Goal: Task Accomplishment & Management: Use online tool/utility

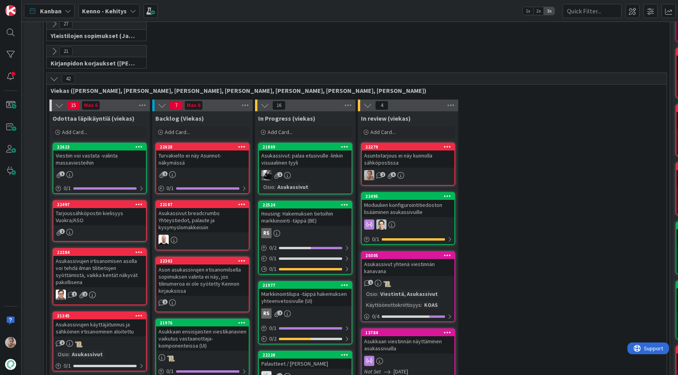
scroll to position [156, 0]
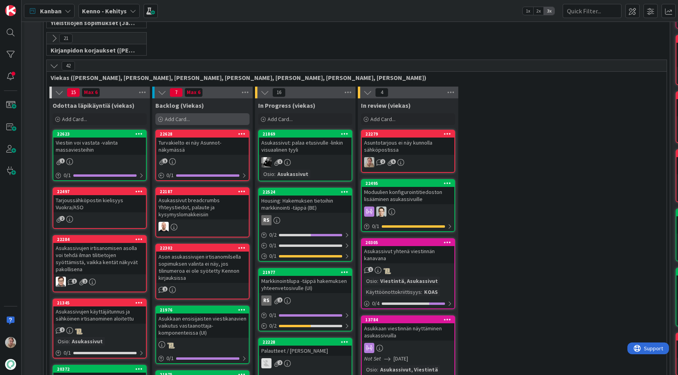
click at [184, 118] on span "Add Card..." at bounding box center [177, 119] width 25 height 7
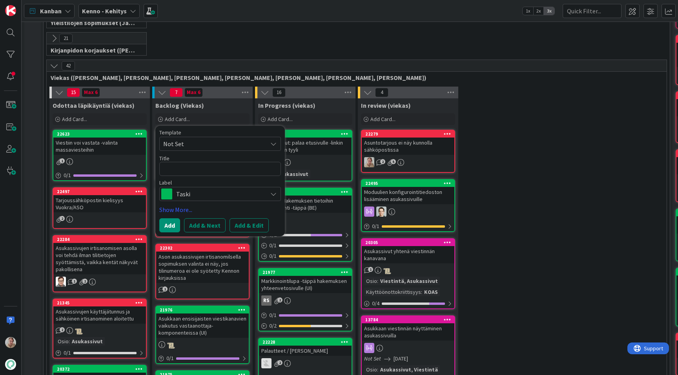
click at [193, 143] on span "Not Set" at bounding box center [212, 144] width 98 height 10
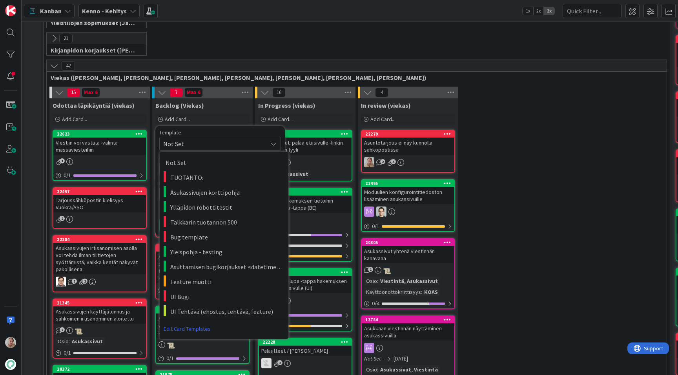
click at [196, 140] on span "Not Set" at bounding box center [212, 144] width 98 height 10
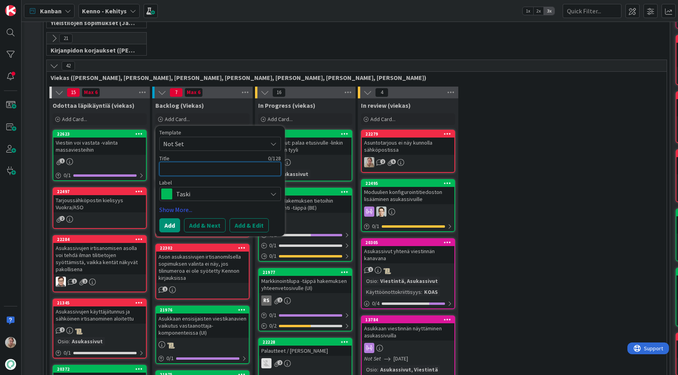
click at [191, 167] on textarea at bounding box center [220, 169] width 122 height 14
click at [186, 198] on span "Taski" at bounding box center [219, 194] width 87 height 11
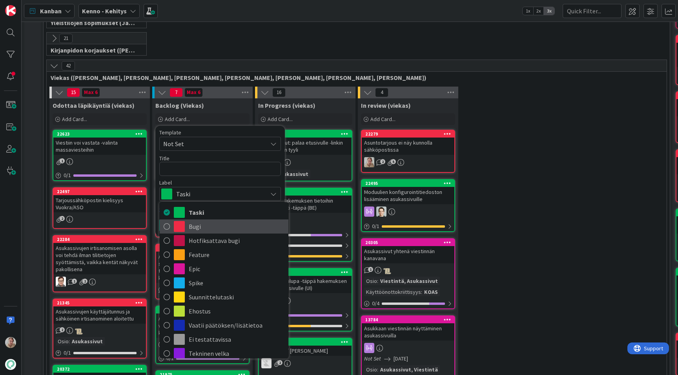
click at [192, 228] on span "Bugi" at bounding box center [237, 227] width 96 height 12
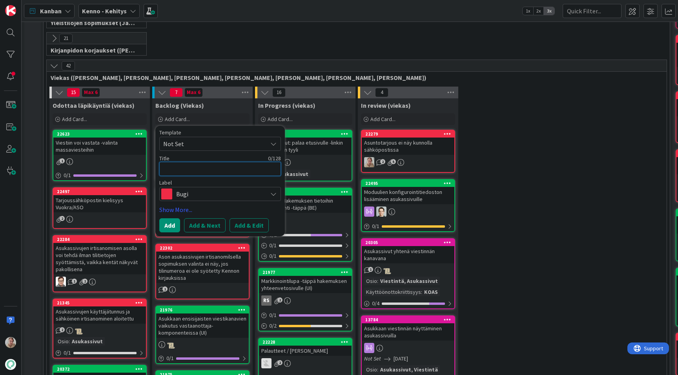
click at [184, 167] on textarea at bounding box center [220, 169] width 122 height 14
type textarea "x"
type textarea "f"
type textarea "x"
type textarea "A"
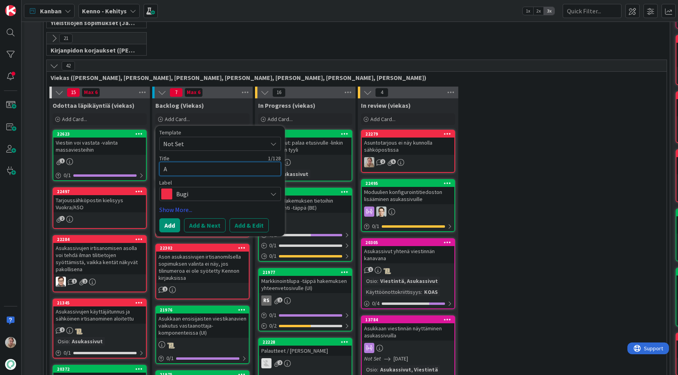
type textarea "x"
type textarea "As"
type textarea "x"
type textarea "Asu"
type textarea "x"
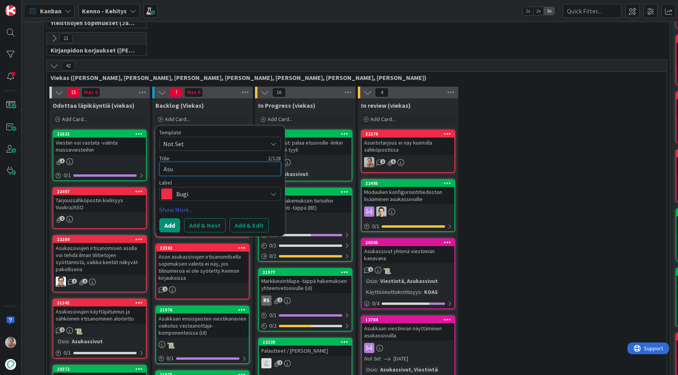
type textarea "Asuk"
type textarea "x"
type textarea "Asukk"
type textarea "x"
type textarea "Asukka"
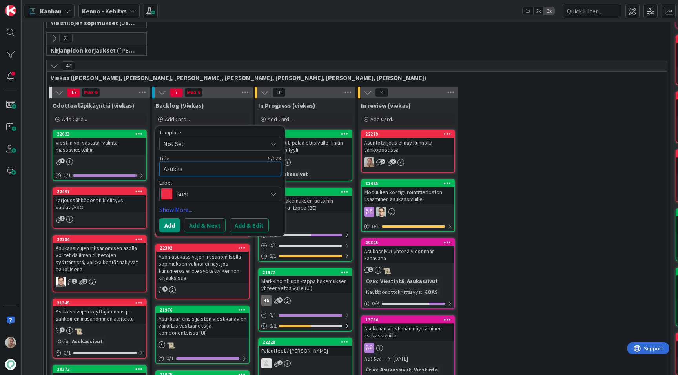
type textarea "x"
type textarea "Asukkaan"
type textarea "x"
type textarea "Asukkaan"
type textarea "x"
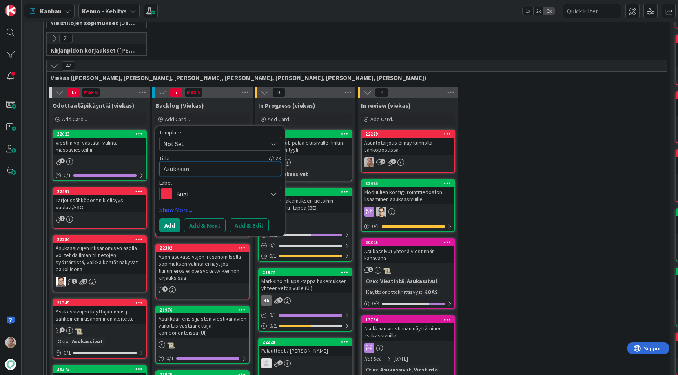
type textarea "Asukkaan l"
type textarea "x"
type textarea "Asukkaan li"
type textarea "x"
type textarea "Asukkaan lis"
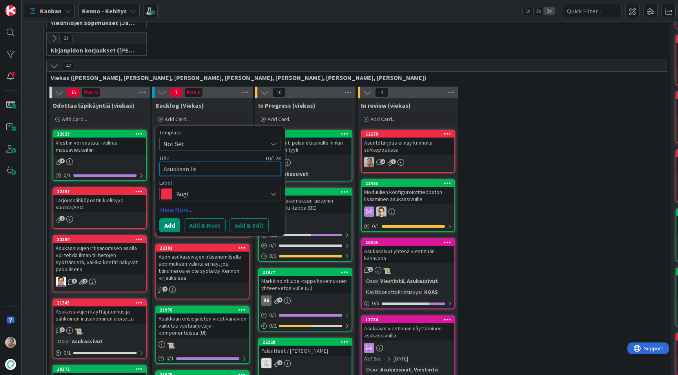
type textarea "x"
type textarea "Asukkaan lisä"
type textarea "x"
type textarea "Asukkaan lisää"
type textarea "x"
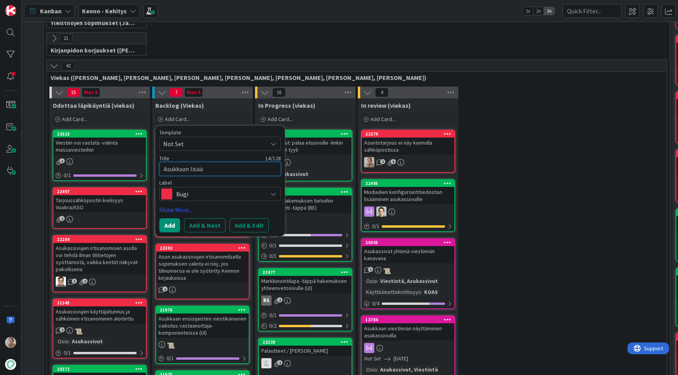
type textarea "Asukkaan lisääm"
type textarea "x"
type textarea "Asukkaan lisäämis"
type textarea "x"
type textarea "Asukkaan lisäämise"
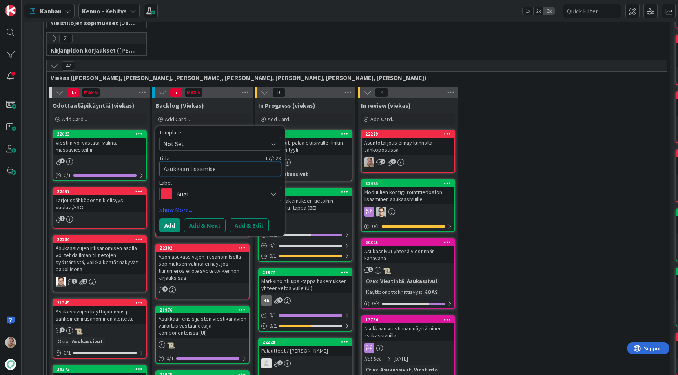
type textarea "x"
type textarea "Asukkaan lisäämisen"
type textarea "x"
type textarea "Asukkaan lisäämisen"
type textarea "x"
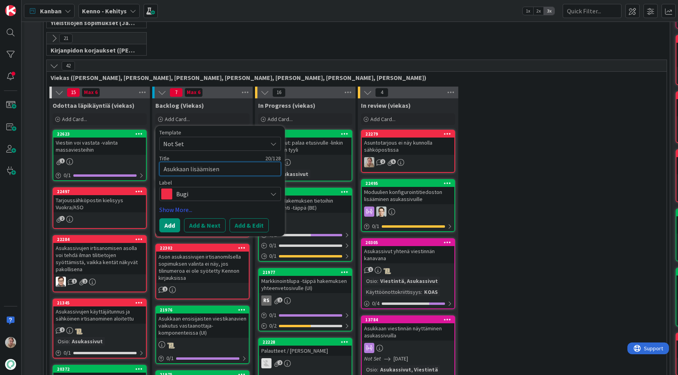
type textarea "Asukkaan lisäämisen p"
type textarea "x"
type textarea "Asukkaan lisäämisen pa"
type textarea "x"
type textarea "Asukkaan lisäämisen par"
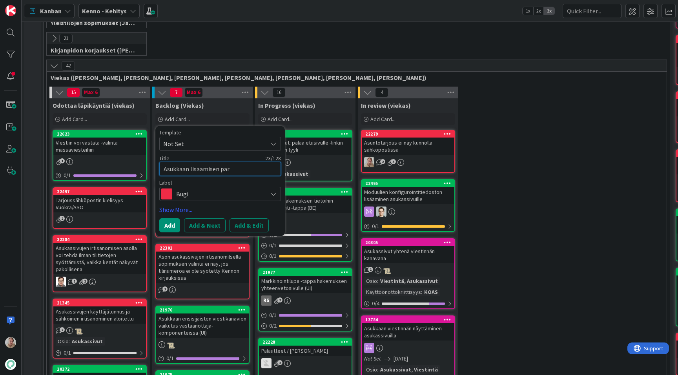
type textarea "x"
type textarea "Asukkaan lisäämisen para"
type textarea "x"
type textarea "Asukkaan lisäämisen paran"
type textarea "x"
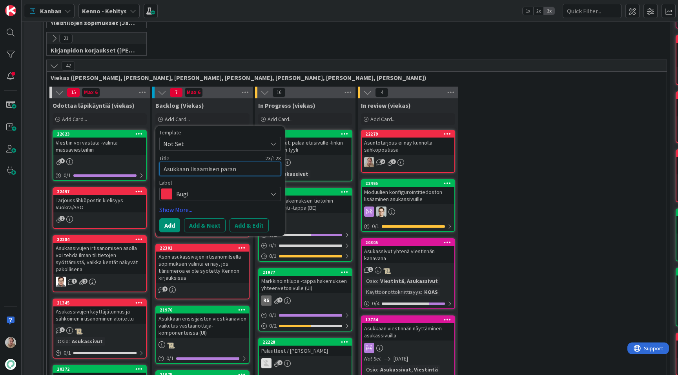
type textarea "Asukkaan lisäämisen parann"
type textarea "x"
type textarea "Asukkaan lisäämisen parannu"
type textarea "x"
type textarea "Asukkaan lisäämisen parannuk"
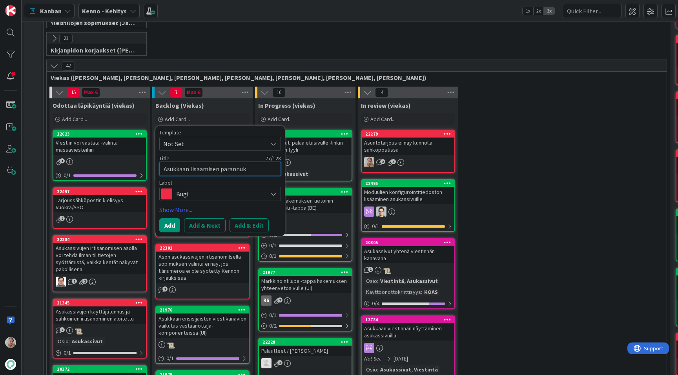
type textarea "x"
type textarea "Asukkaan lisäämisen parannuks"
type textarea "x"
type textarea "Asukkaan lisäämisen parannukse"
type textarea "x"
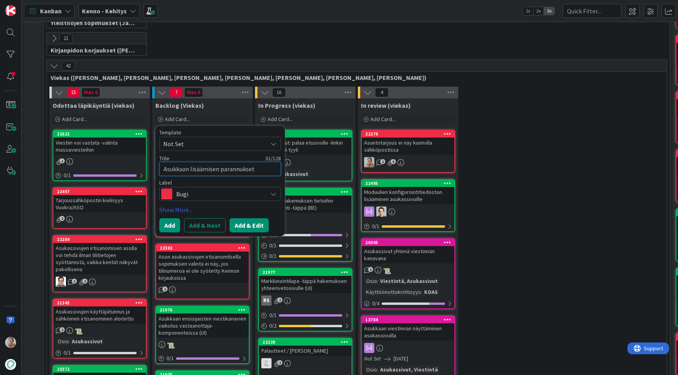
type textarea "Asukkaan lisäämisen parannukset"
click at [249, 225] on button "Add & Edit" at bounding box center [248, 225] width 39 height 14
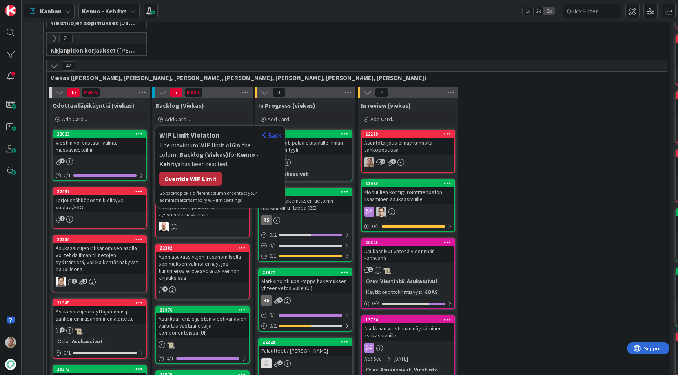
click at [217, 182] on div "Override WIP Limit" at bounding box center [190, 179] width 62 height 14
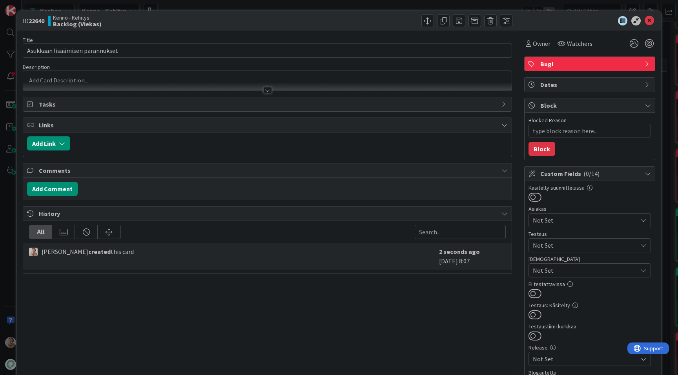
click at [214, 69] on div "Description" at bounding box center [267, 67] width 489 height 7
click at [214, 71] on div at bounding box center [267, 81] width 488 height 20
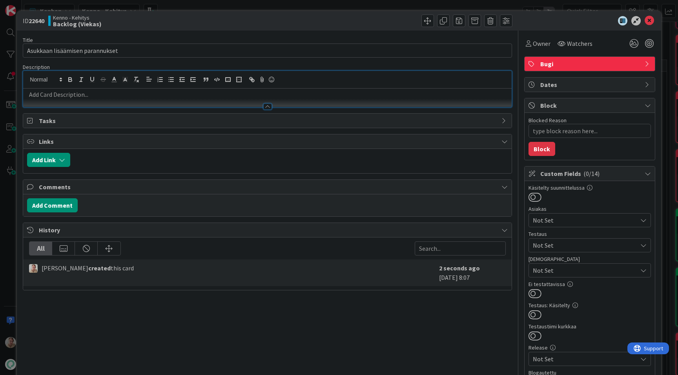
click at [181, 96] on p at bounding box center [267, 94] width 480 height 9
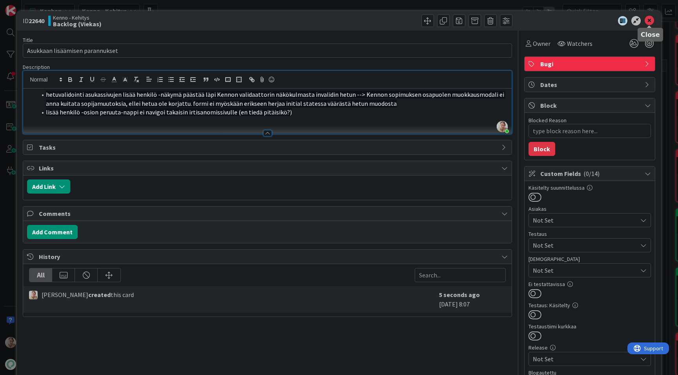
click at [651, 16] on icon at bounding box center [648, 20] width 9 height 9
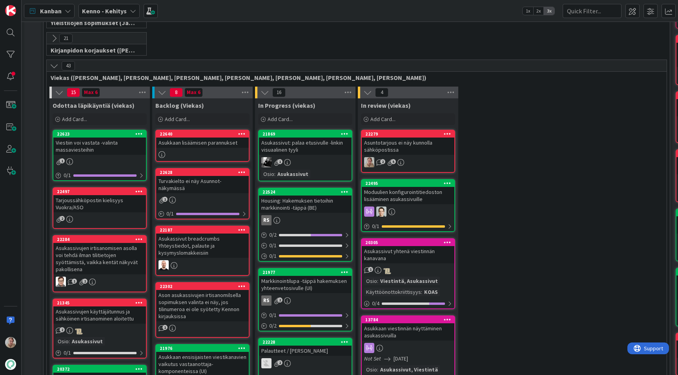
click at [202, 143] on div "Asukkaan lisäämisen parannukset" at bounding box center [202, 143] width 93 height 10
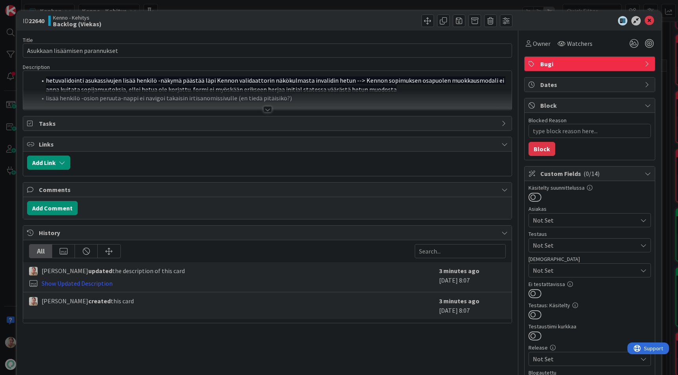
type textarea "x"
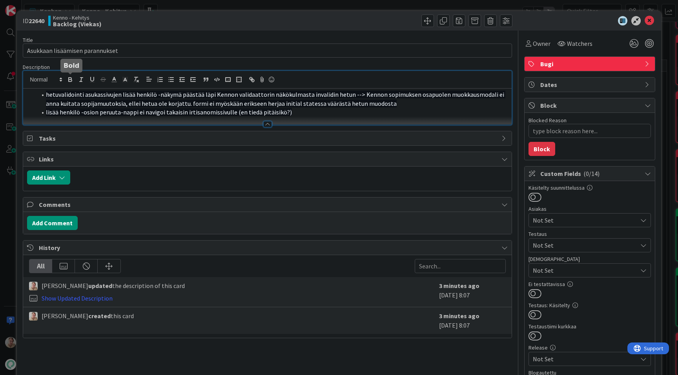
click at [71, 80] on div "hetuvalidointi asukassivujen lisää henkilö -näkymä päästää läpi Kennon validaat…" at bounding box center [267, 98] width 488 height 54
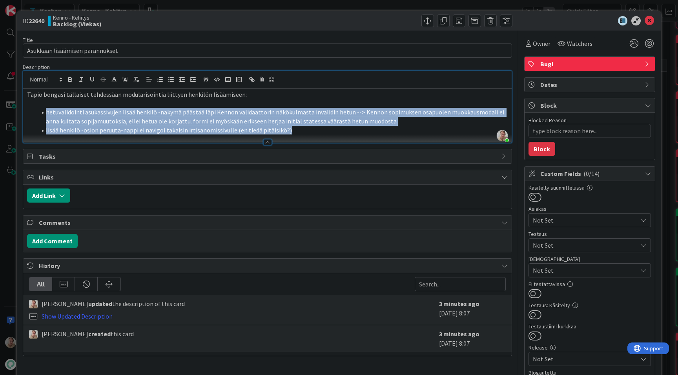
drag, startPoint x: 288, startPoint y: 132, endPoint x: 15, endPoint y: 111, distance: 273.8
click at [15, 111] on div "ID 22640 Kenno - Kehitys Backlog (Viekas) Title 31 / 128 Asukkaan lisäämisen pa…" at bounding box center [339, 187] width 678 height 375
click at [135, 82] on icon "button" at bounding box center [136, 79] width 7 height 7
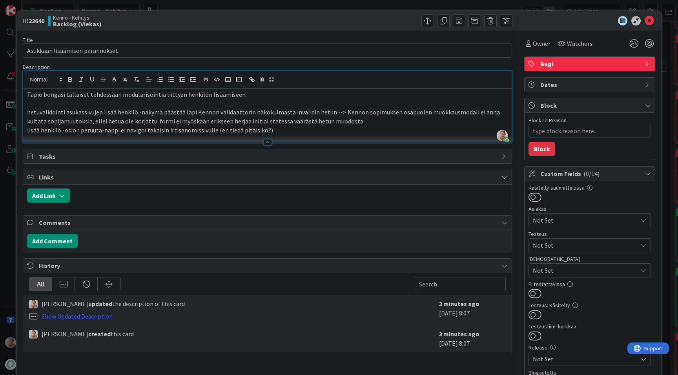
click at [89, 117] on p "hetuvalidointi asukassivujen lisää henkilö -näkymä päästää läpi Kennon validaat…" at bounding box center [267, 117] width 480 height 18
click at [79, 113] on p "hetuvalidointi asukassivujen lisää henkilö -näkymä päästää läpi Kennon validaat…" at bounding box center [267, 117] width 480 height 18
click at [171, 78] on icon "button" at bounding box center [170, 79] width 7 height 7
click at [107, 131] on p "lisää henkilö -osion peruuta-nappi ei navigoi takaisin irtisanomissivulle (en t…" at bounding box center [267, 130] width 480 height 9
click at [171, 82] on line "button" at bounding box center [172, 82] width 4 height 0
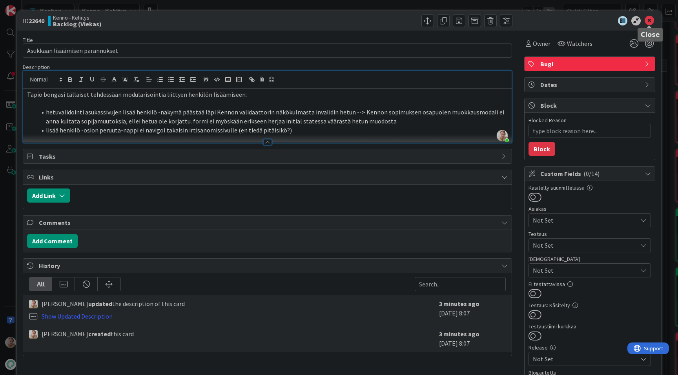
click at [648, 18] on icon at bounding box center [648, 20] width 9 height 9
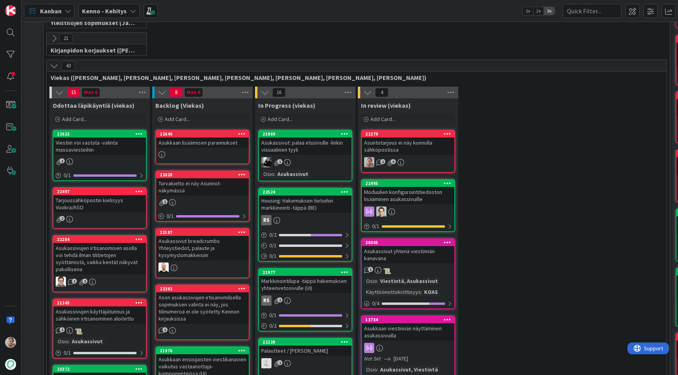
click at [205, 140] on div "Asukkaan lisäämisen parannukset" at bounding box center [202, 143] width 93 height 10
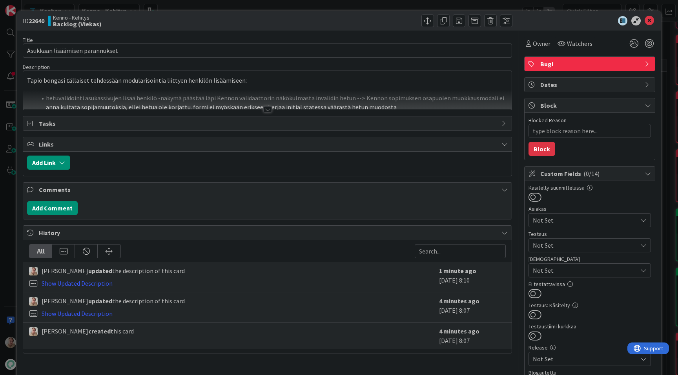
type textarea "x"
click at [187, 52] on input "Asukkaan lisäämisen parannukset" at bounding box center [267, 51] width 489 height 14
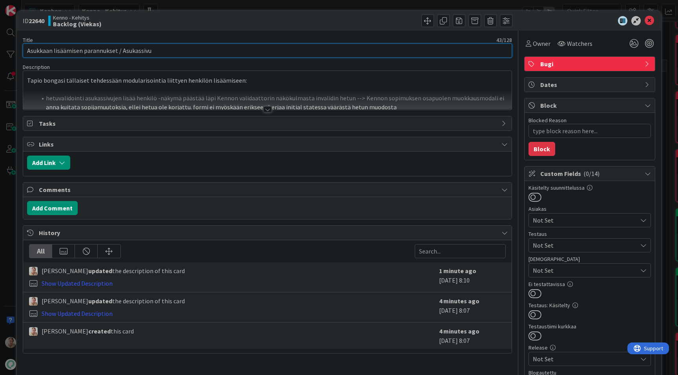
type input "Asukkaan lisäämisen parannukset / Asukassivut"
type textarea "x"
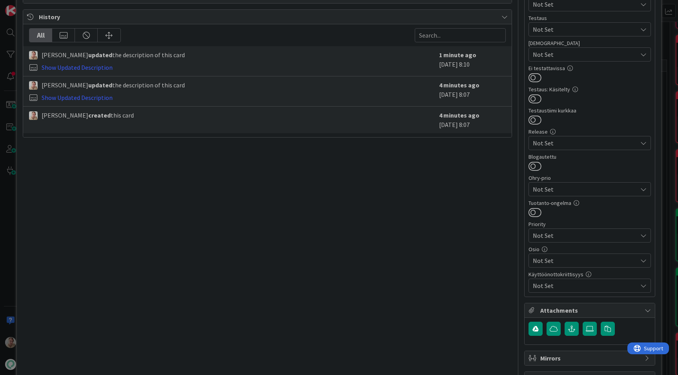
scroll to position [219, 0]
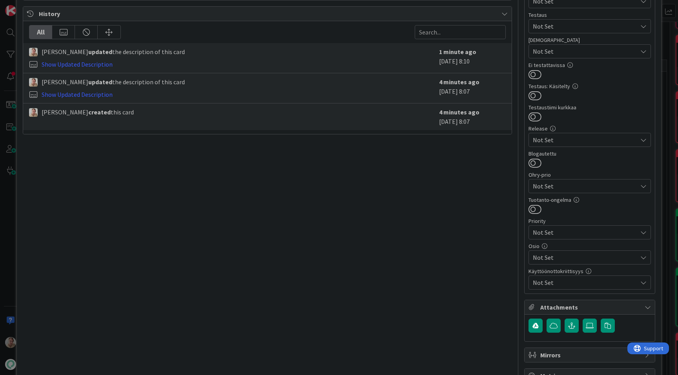
type input "Asukkaan lisäämisen parannukset / Asukassivut"
click at [572, 254] on span "Not Set" at bounding box center [585, 257] width 104 height 9
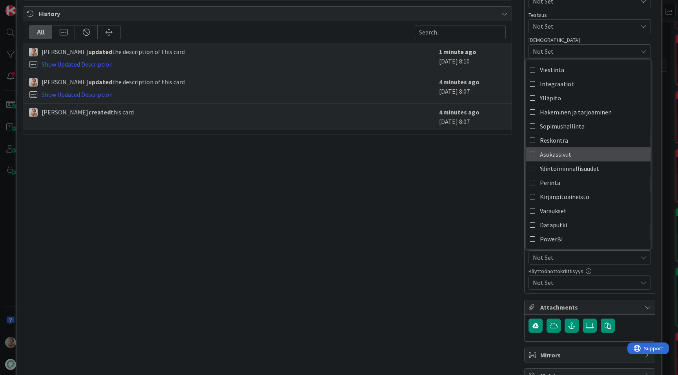
click at [570, 155] on span "Asukassivut" at bounding box center [555, 155] width 31 height 12
click at [464, 195] on div "Title 45 / 128 Asukkaan lisäämisen parannukset / Asukassivut Description [PERSO…" at bounding box center [267, 97] width 489 height 572
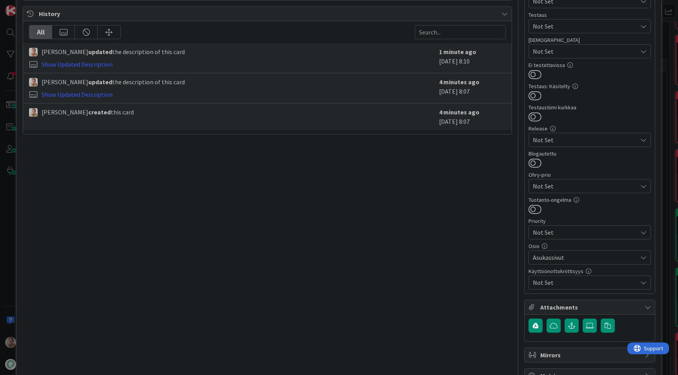
scroll to position [0, 0]
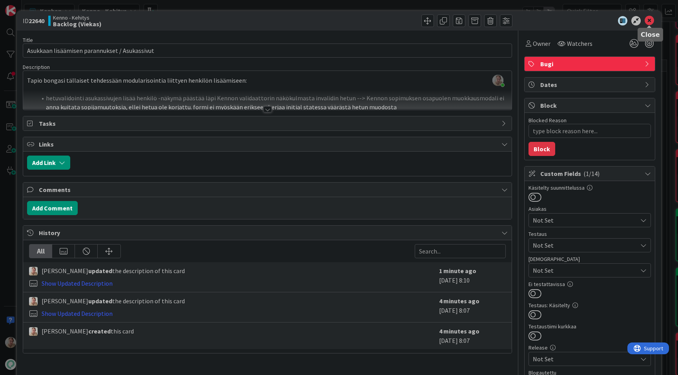
click at [649, 21] on icon at bounding box center [648, 20] width 9 height 9
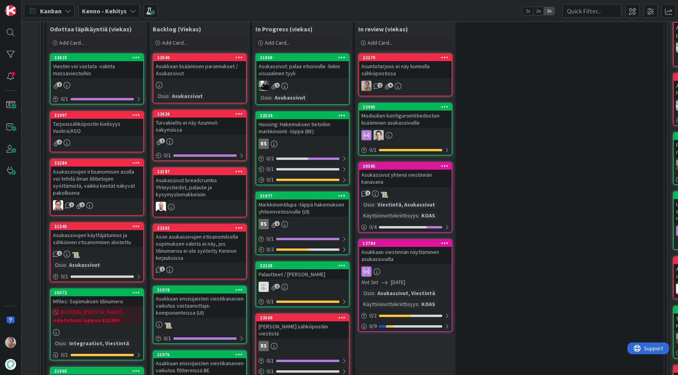
scroll to position [233, 0]
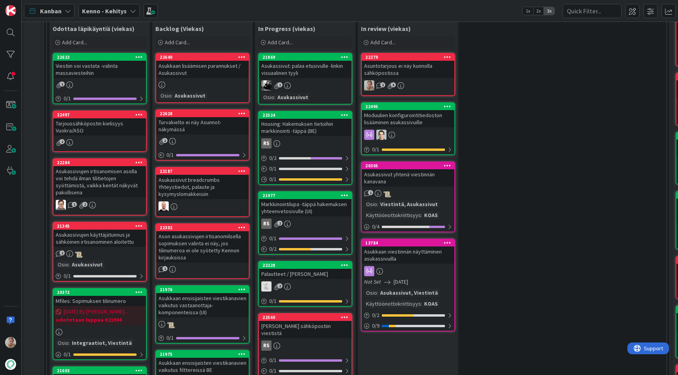
click at [120, 12] on b "Kenno - Kehitys" at bounding box center [104, 11] width 45 height 8
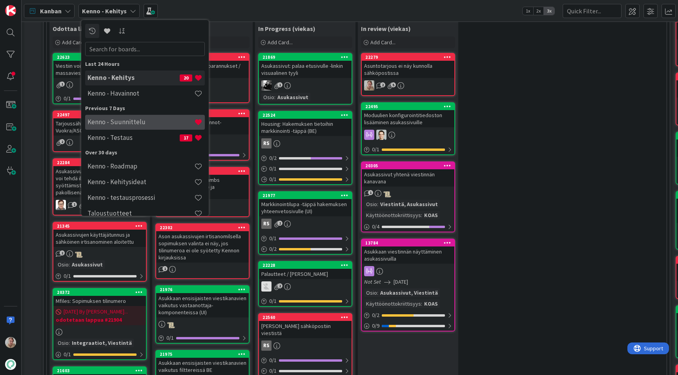
click at [129, 121] on h4 "Kenno - Suunnittelu" at bounding box center [140, 122] width 107 height 8
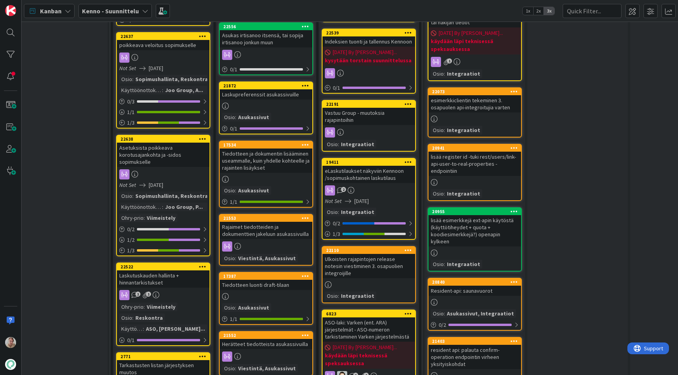
scroll to position [207, 325]
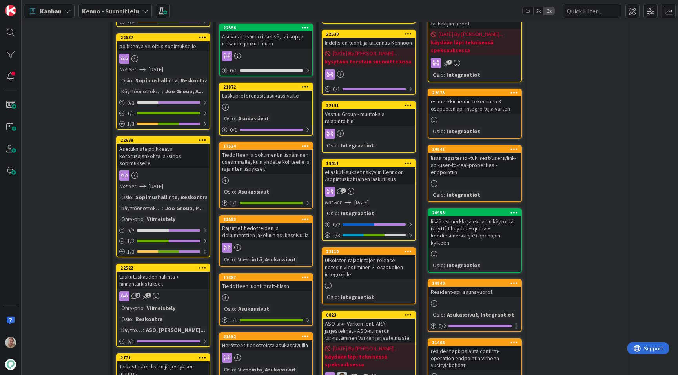
click at [280, 94] on div "Laskupreferenssit asukassivuille" at bounding box center [266, 96] width 93 height 10
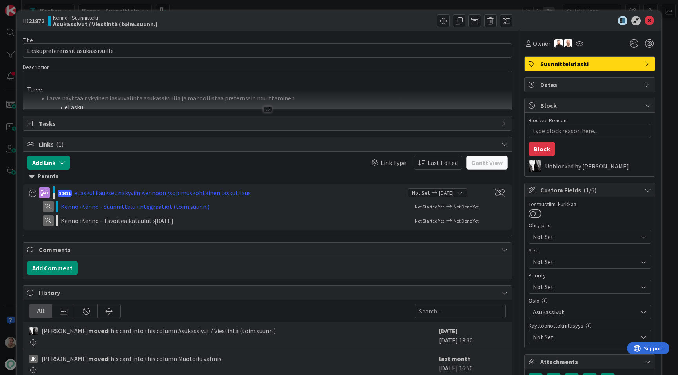
type textarea "x"
click at [280, 94] on div at bounding box center [267, 100] width 488 height 20
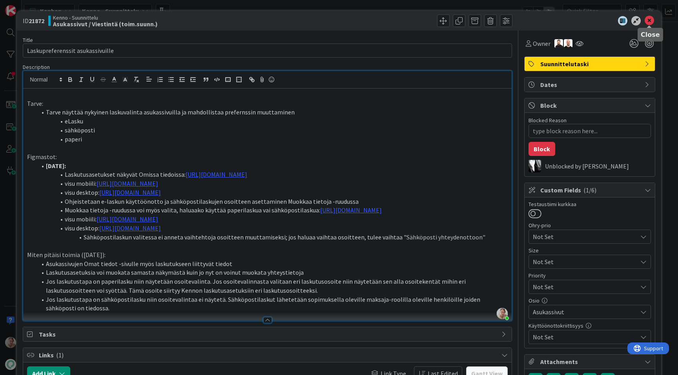
click at [649, 18] on icon at bounding box center [648, 20] width 9 height 9
